Goal: Find specific page/section

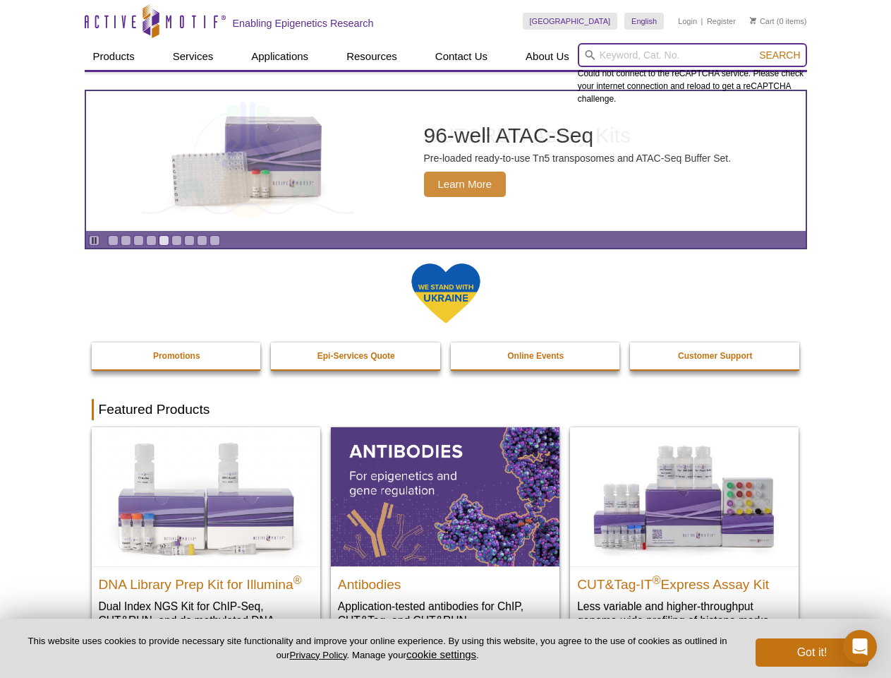
click at [692, 55] on input "search" at bounding box center [692, 55] width 229 height 24
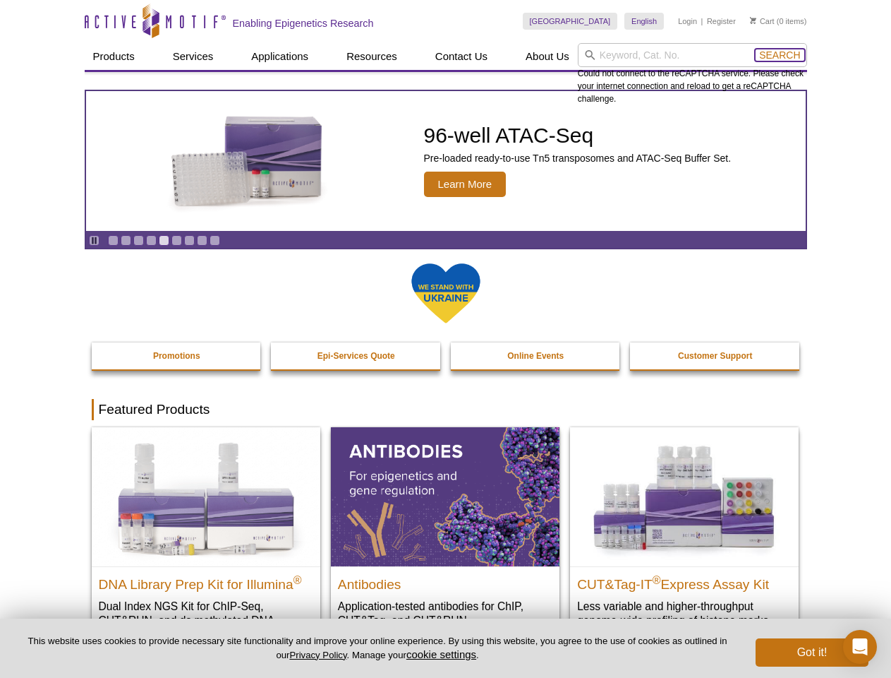
click at [780, 55] on span "Search" at bounding box center [779, 54] width 41 height 11
click at [94, 240] on icon "Pause" at bounding box center [94, 240] width 9 height 9
click at [113, 240] on link "Go to slide 1" at bounding box center [113, 240] width 11 height 11
click at [126, 240] on link "Go to slide 2" at bounding box center [126, 240] width 11 height 11
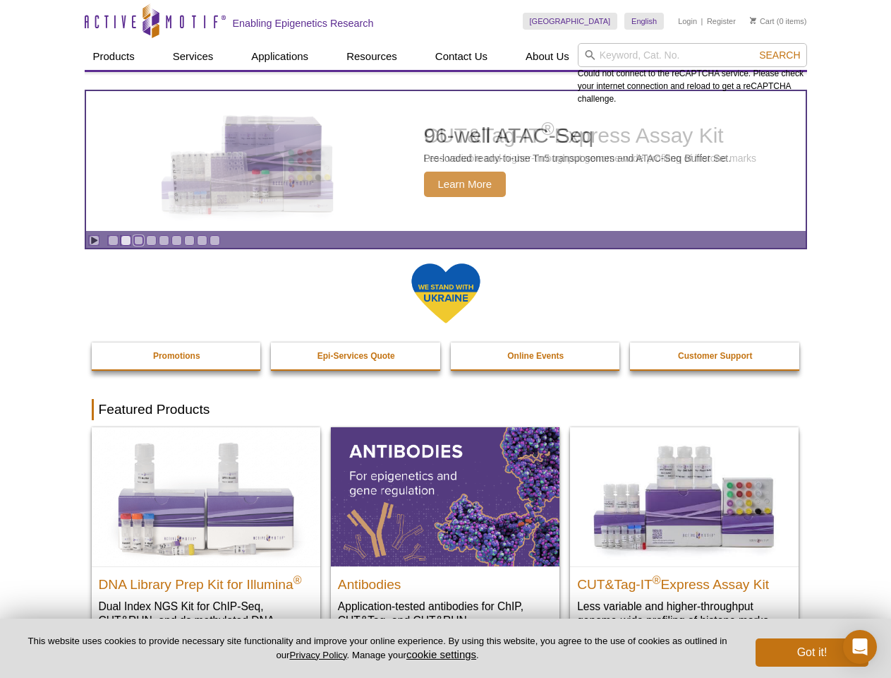
click at [138, 240] on link "Go to slide 3" at bounding box center [138, 240] width 11 height 11
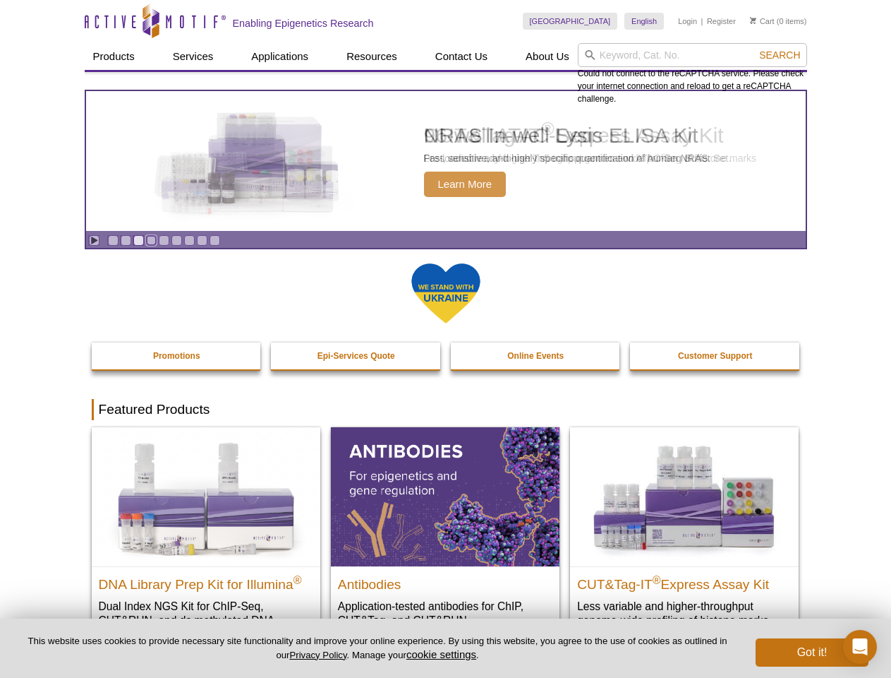
click at [151, 240] on link "Go to slide 4" at bounding box center [151, 240] width 11 height 11
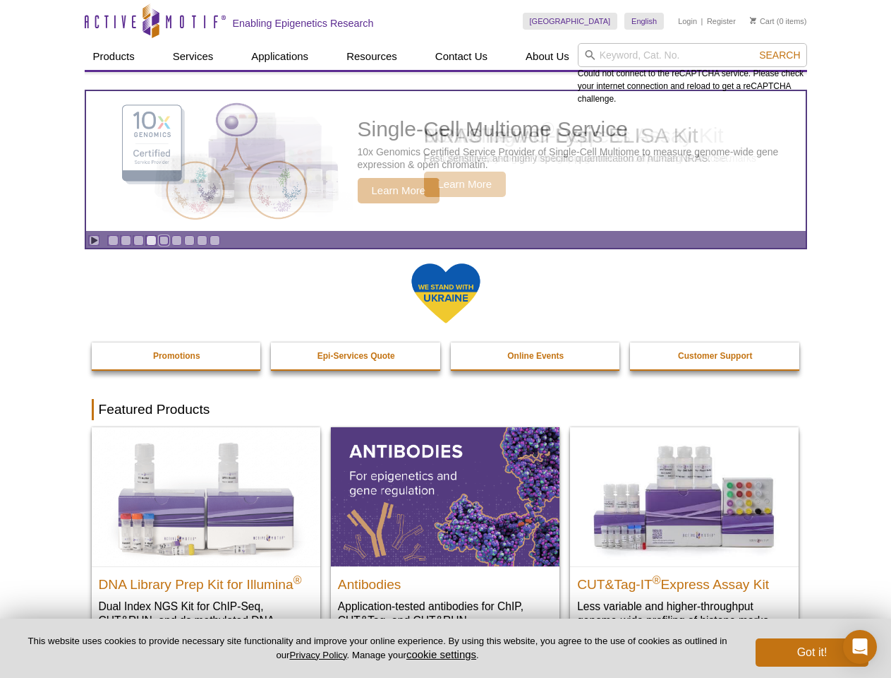
click at [164, 240] on link "Go to slide 5" at bounding box center [164, 240] width 11 height 11
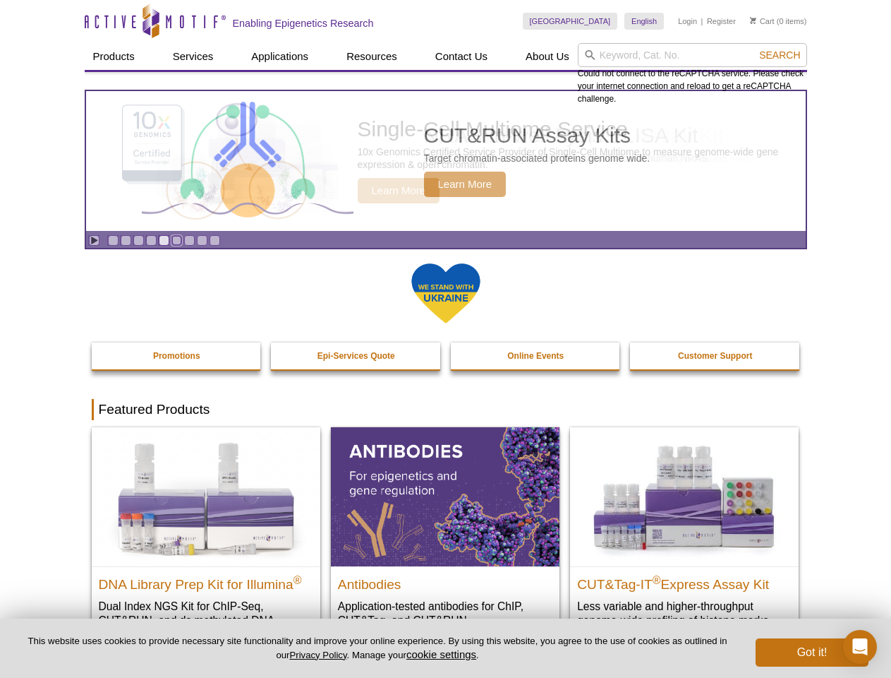
click at [176, 240] on link "Go to slide 6" at bounding box center [176, 240] width 11 height 11
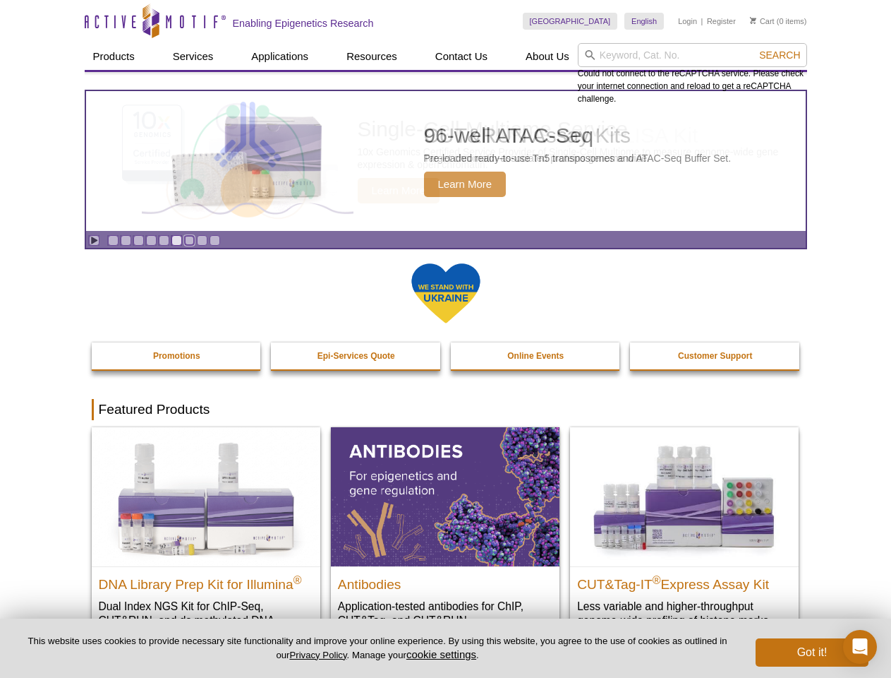
click at [189, 240] on link "Go to slide 7" at bounding box center [189, 240] width 11 height 11
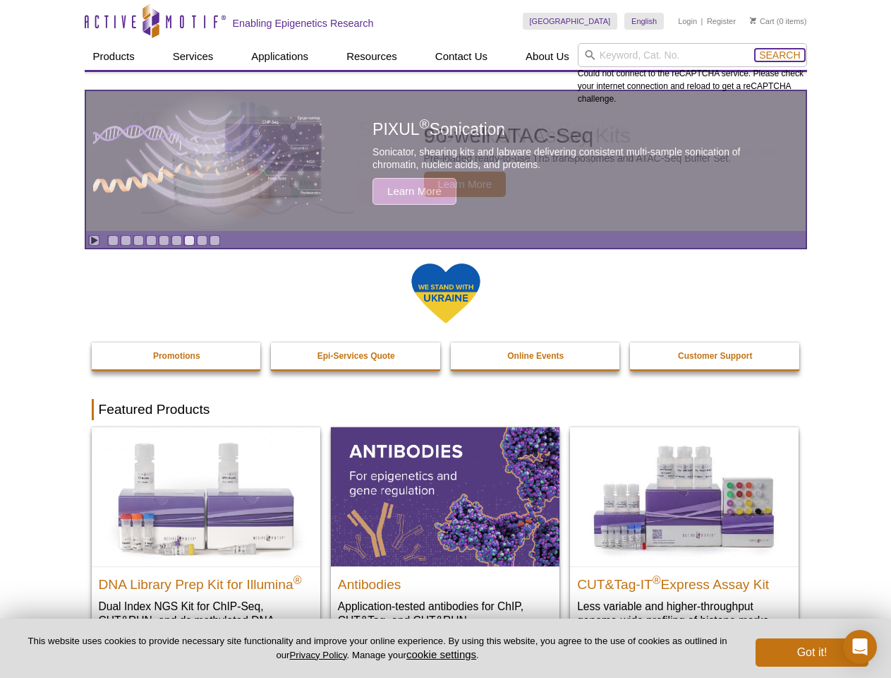
click at [780, 55] on span "Search" at bounding box center [779, 54] width 41 height 11
